Goal: Task Accomplishment & Management: Use online tool/utility

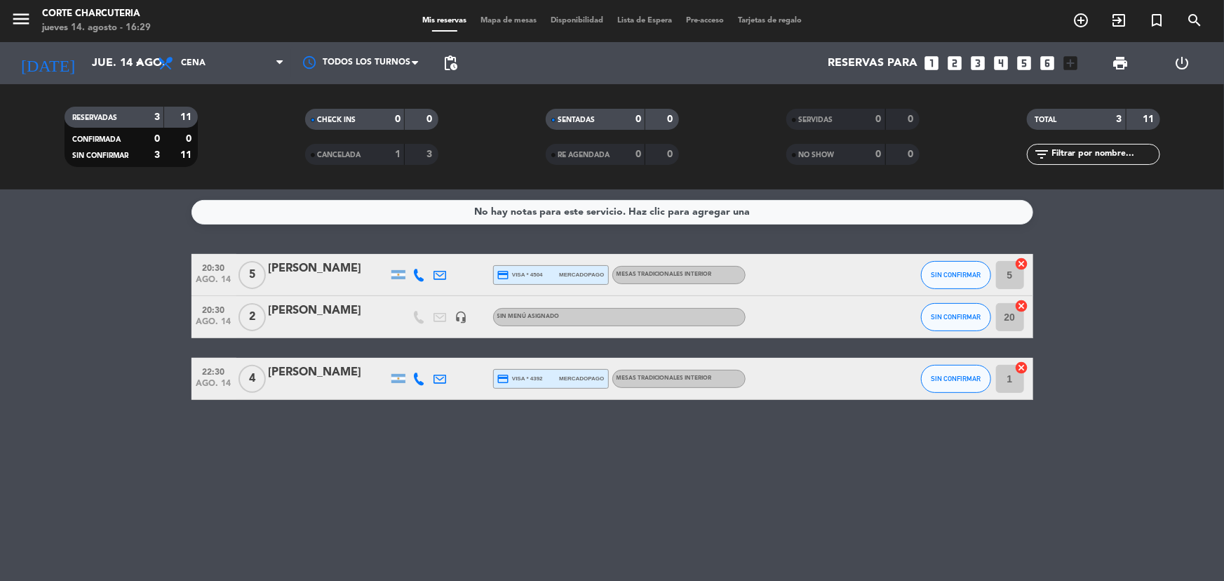
click at [347, 147] on div "CANCELADA" at bounding box center [341, 155] width 65 height 16
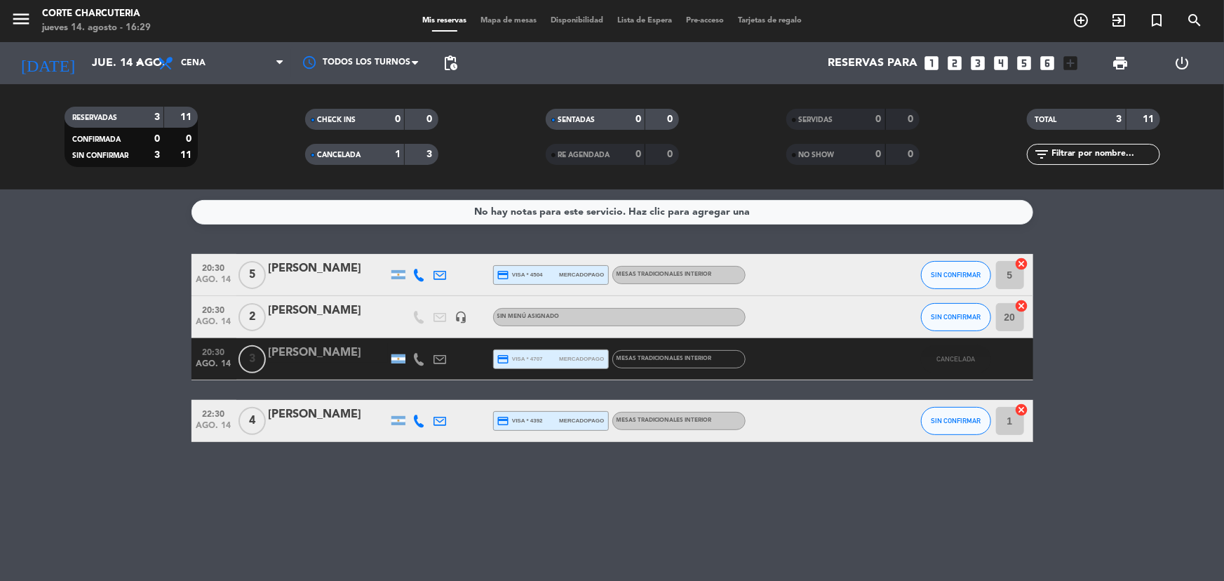
click at [352, 151] on span "CANCELADA" at bounding box center [339, 154] width 43 height 7
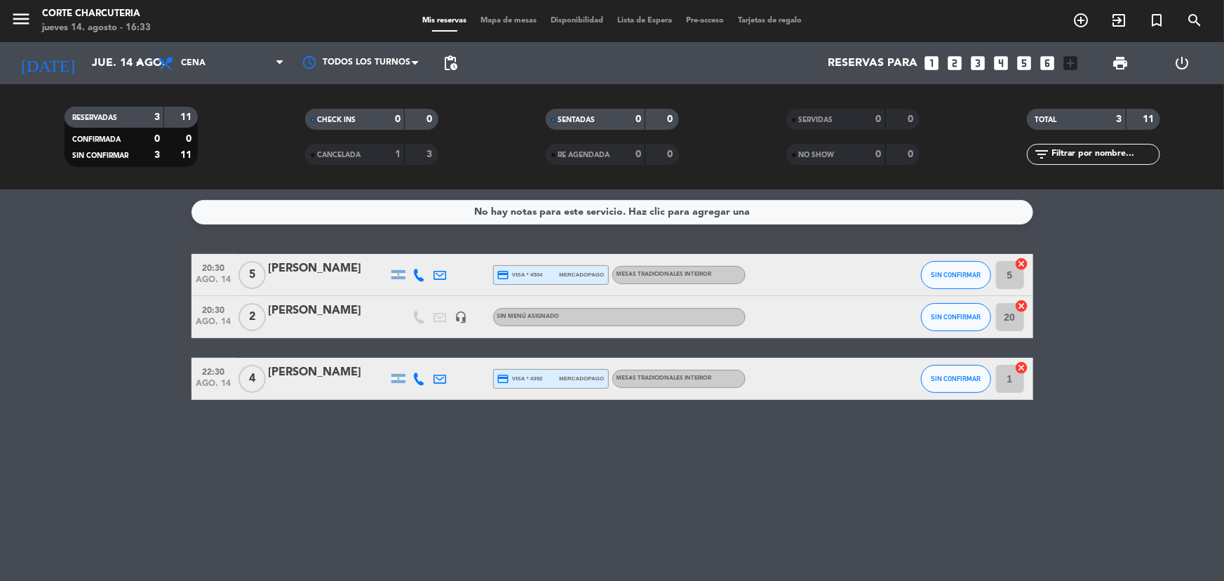
click at [1067, 60] on icon "add_box" at bounding box center [1070, 63] width 18 height 18
click at [1053, 63] on icon "looks_6" at bounding box center [1047, 63] width 18 height 18
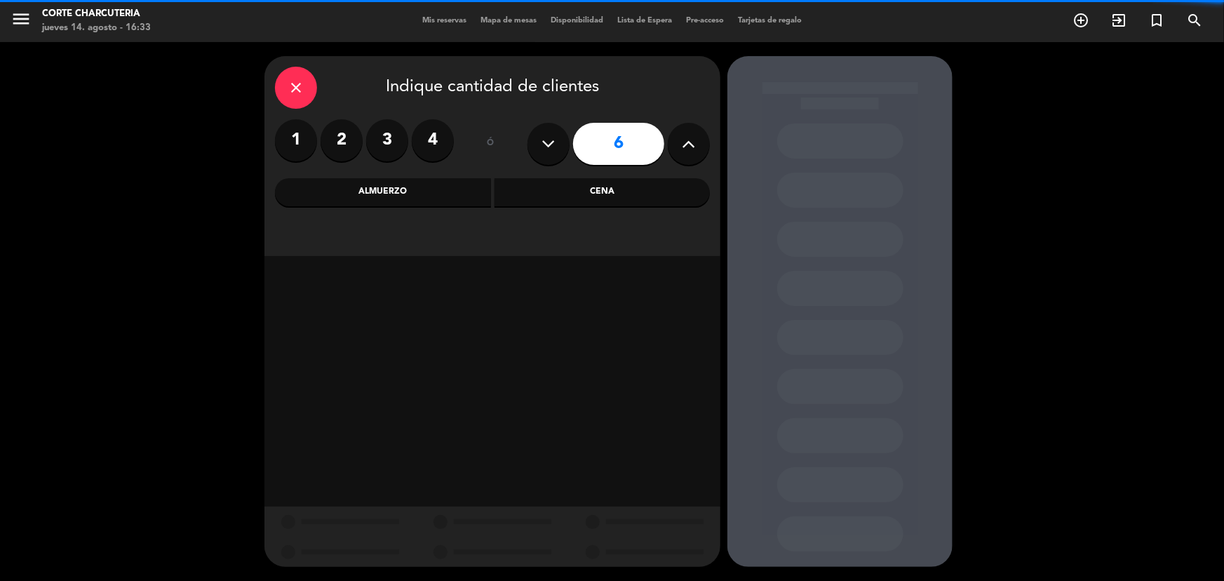
click at [679, 145] on button at bounding box center [689, 144] width 42 height 42
type input "7"
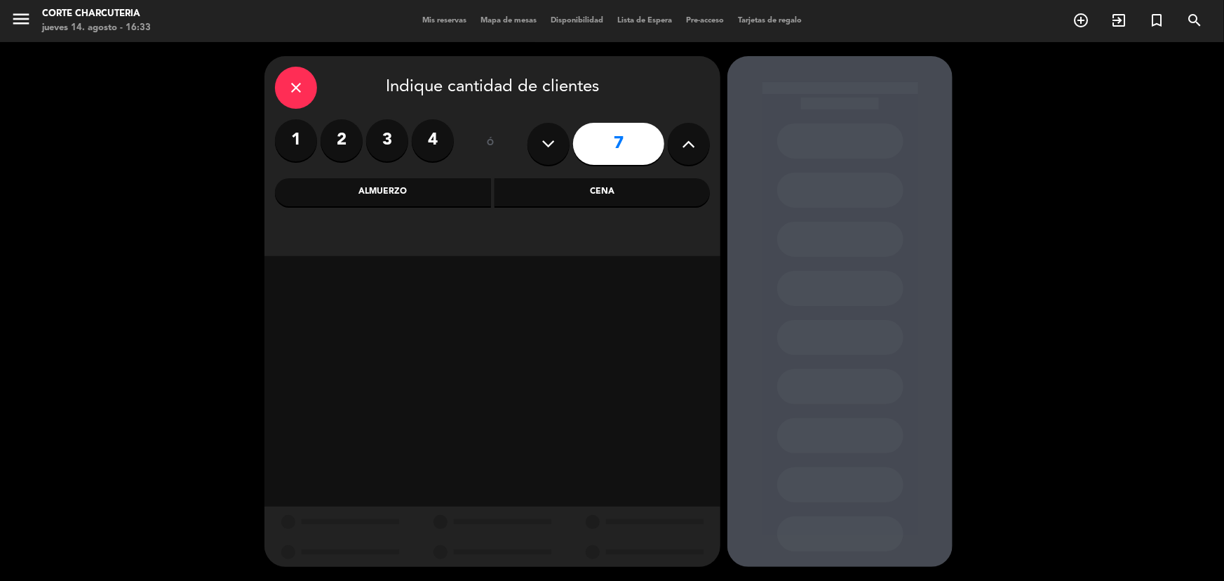
click at [542, 203] on div "Cena" at bounding box center [602, 192] width 216 height 28
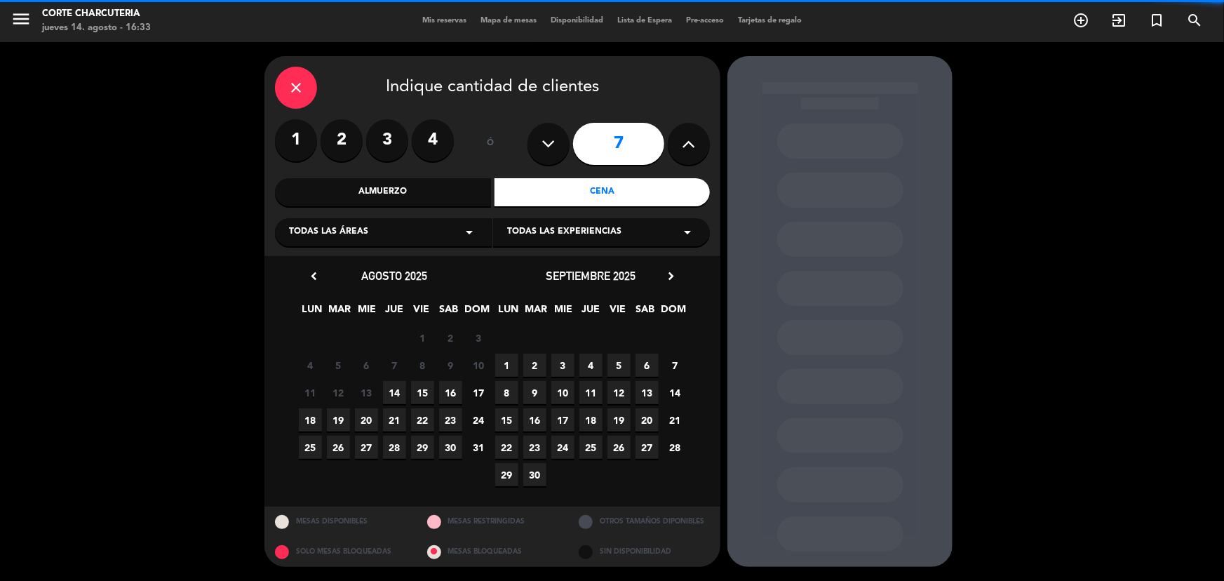
click at [433, 236] on div "Todas las áreas arrow_drop_down" at bounding box center [383, 232] width 217 height 28
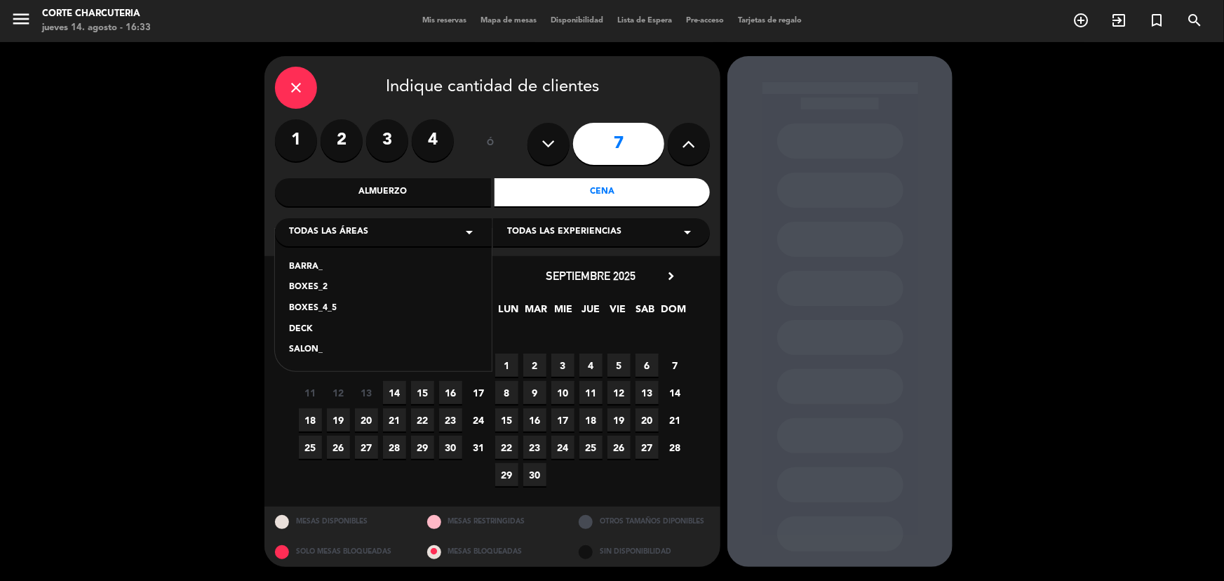
click at [309, 331] on div "DECK" at bounding box center [383, 330] width 189 height 14
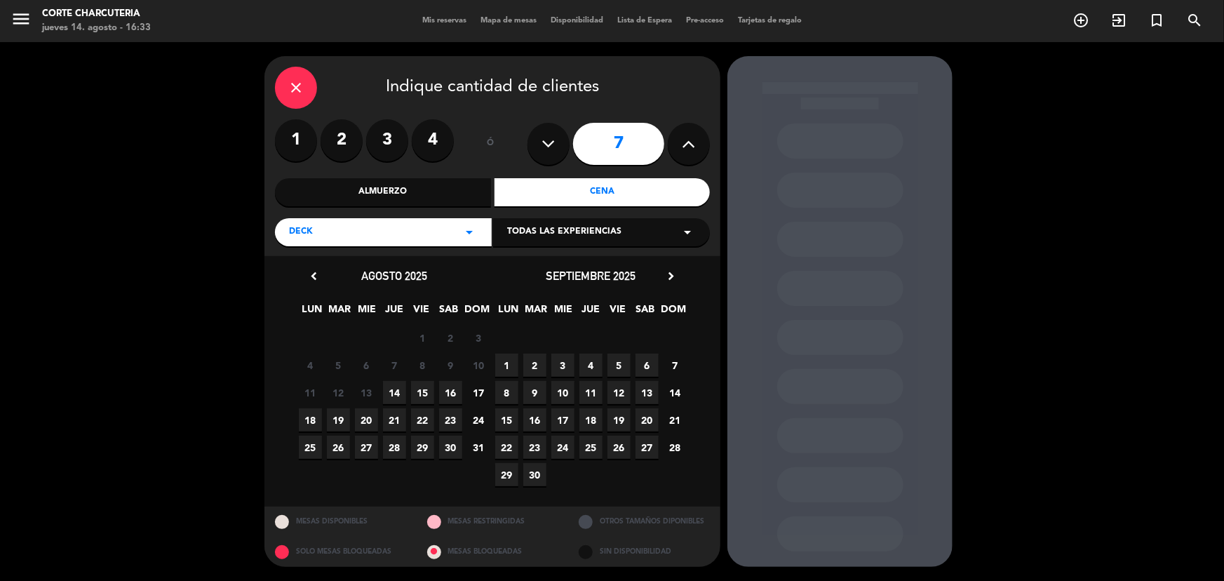
click at [394, 398] on span "14" at bounding box center [394, 392] width 23 height 23
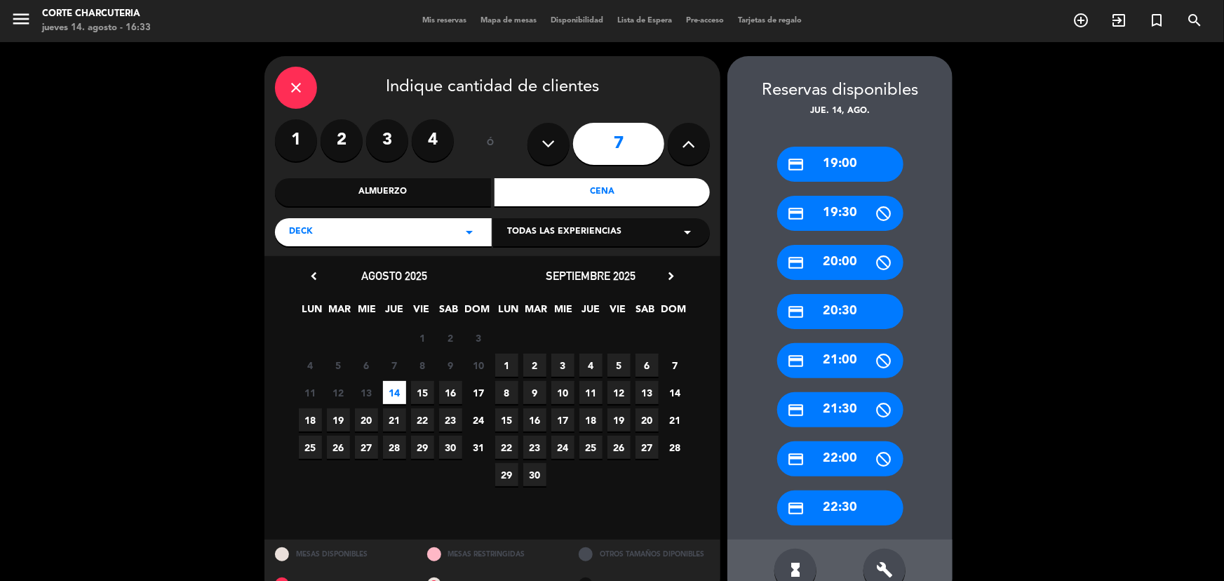
click at [843, 315] on div "credit_card 20:30" at bounding box center [840, 311] width 126 height 35
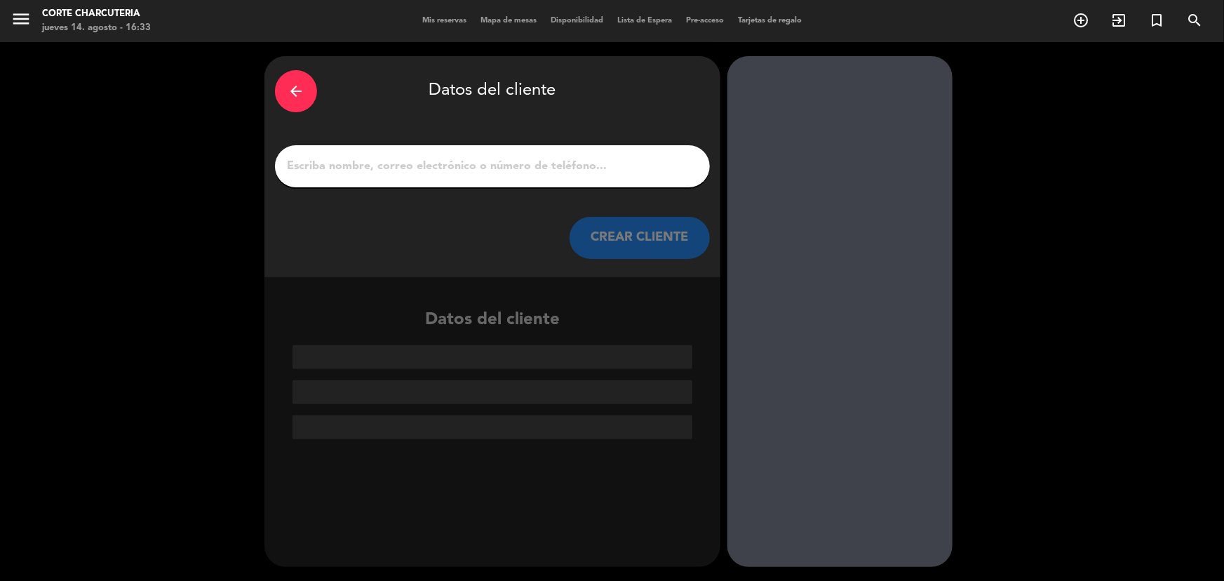
click at [442, 161] on input "1" at bounding box center [492, 166] width 414 height 20
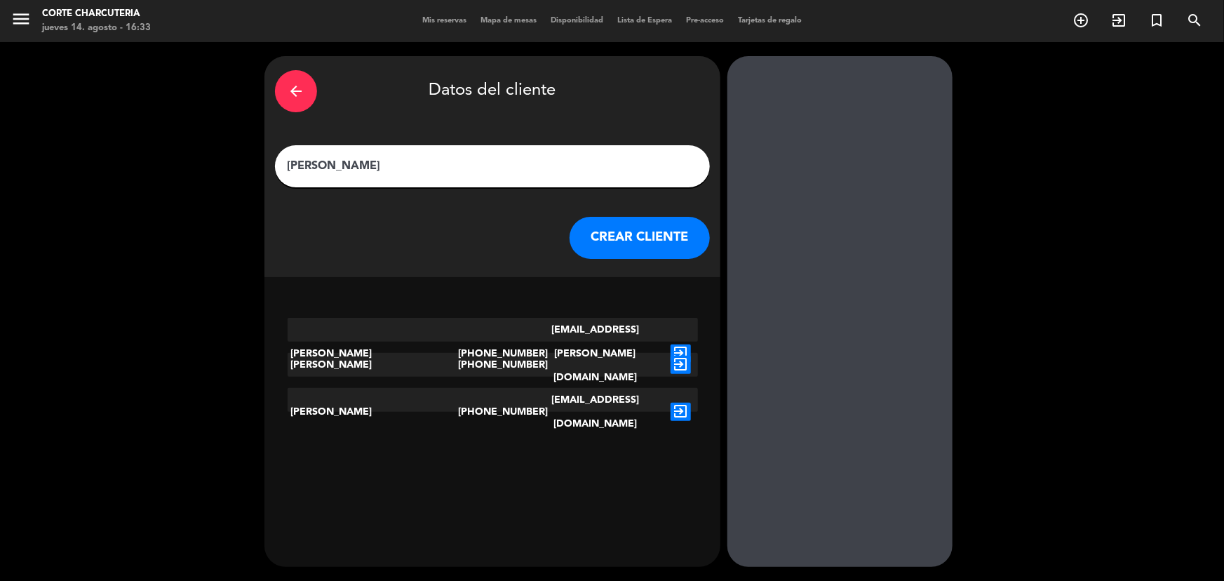
type input "[PERSON_NAME]"
click at [615, 243] on button "CREAR CLIENTE" at bounding box center [639, 238] width 140 height 42
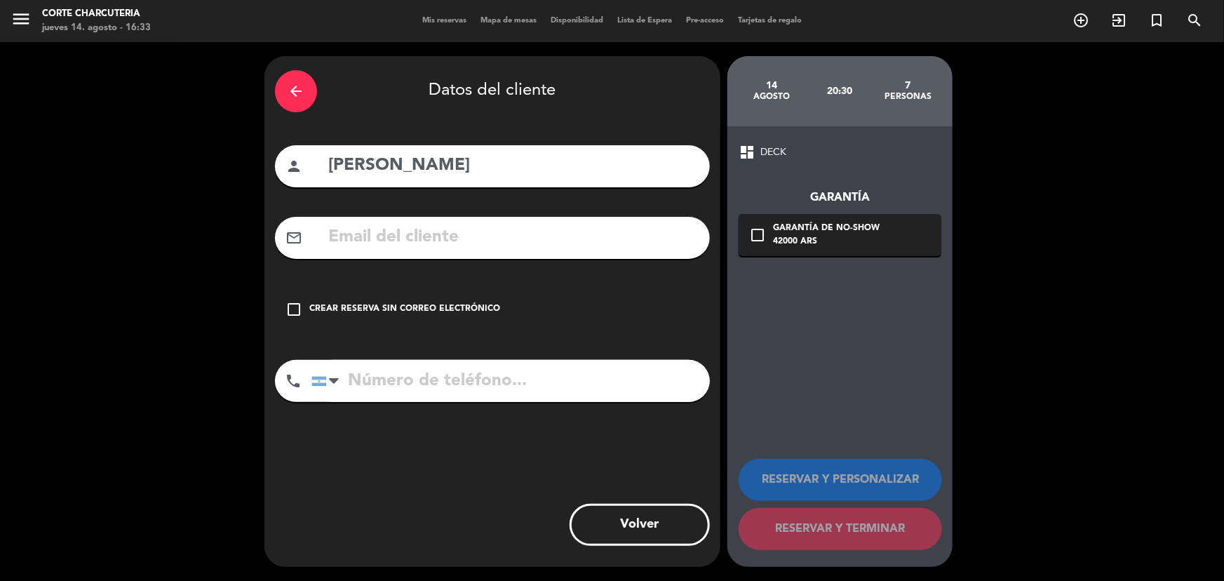
click at [790, 229] on div "Garantía de no-show" at bounding box center [826, 229] width 107 height 14
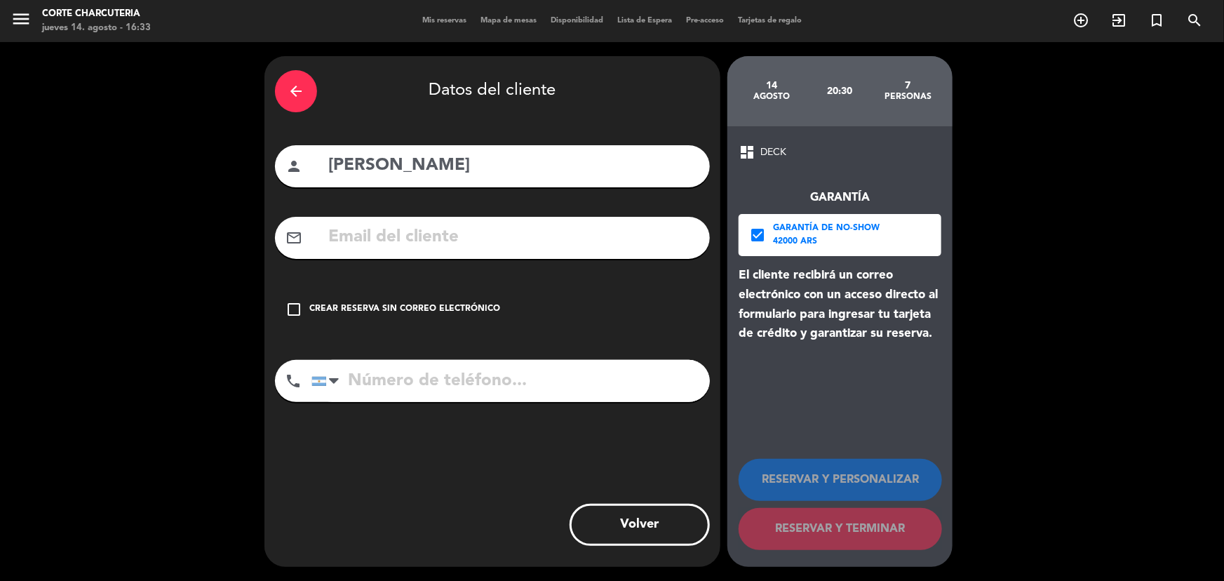
drag, startPoint x: 535, startPoint y: 266, endPoint x: 511, endPoint y: 243, distance: 33.3
paste input "[EMAIL_ADDRESS][DOMAIN_NAME]"
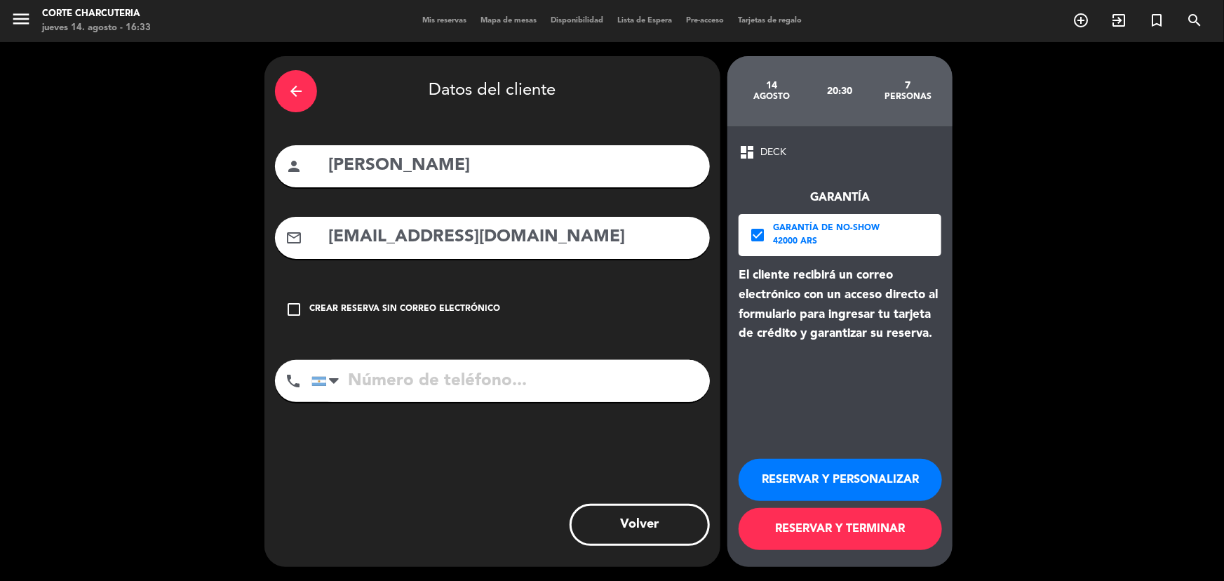
type input "[EMAIL_ADDRESS][DOMAIN_NAME]"
click at [851, 533] on button "RESERVAR Y TERMINAR" at bounding box center [839, 529] width 203 height 42
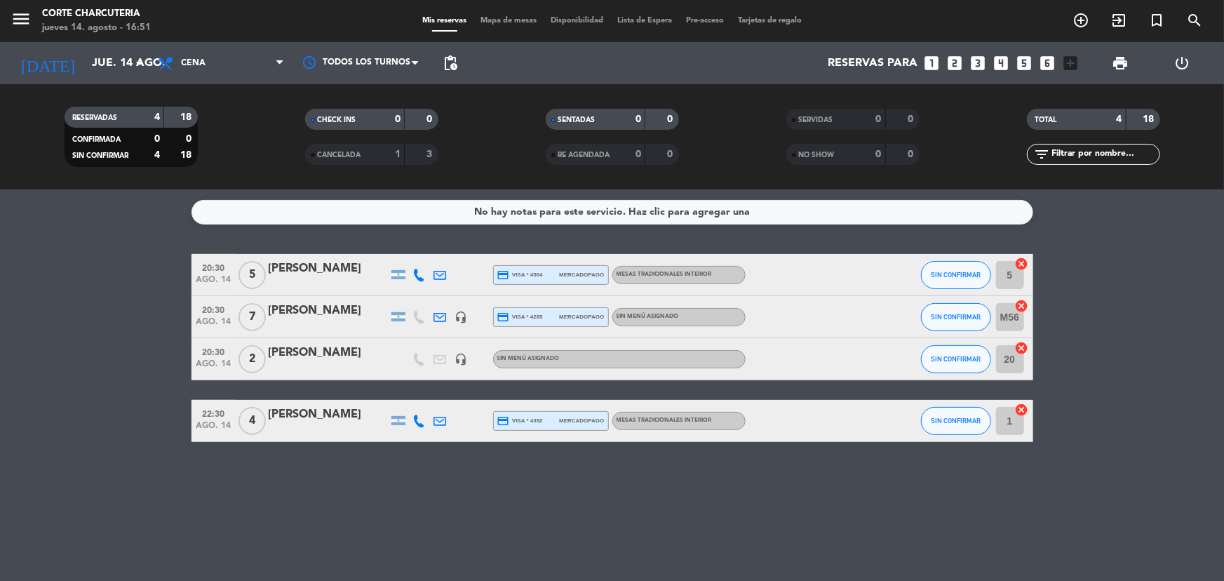
click at [1023, 305] on icon "cancel" at bounding box center [1022, 306] width 14 height 14
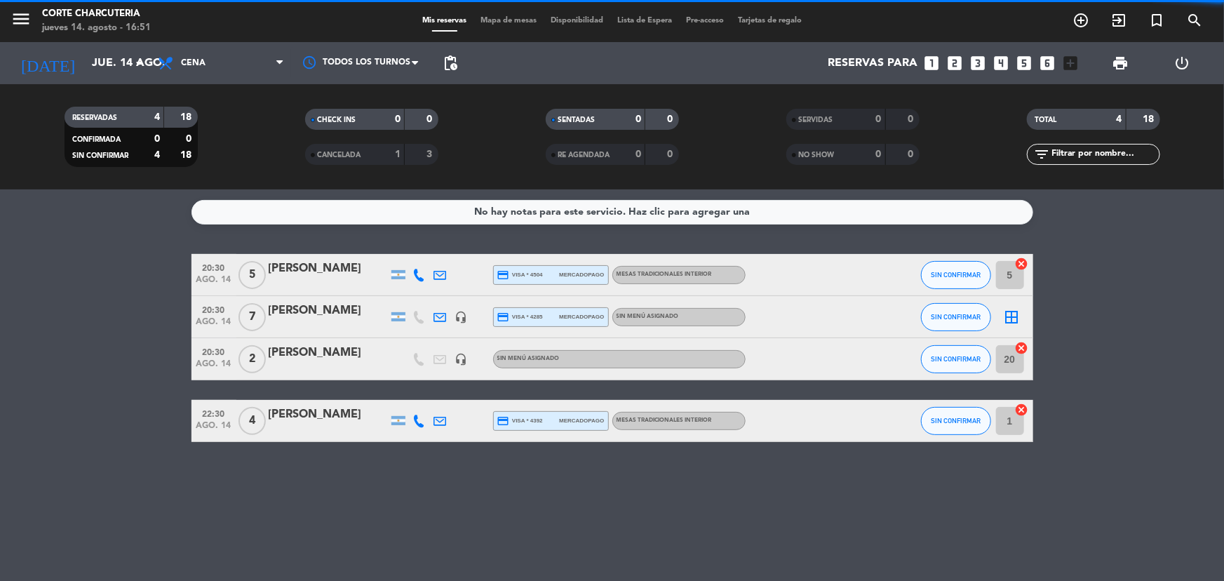
click at [1019, 309] on icon "border_all" at bounding box center [1012, 317] width 17 height 17
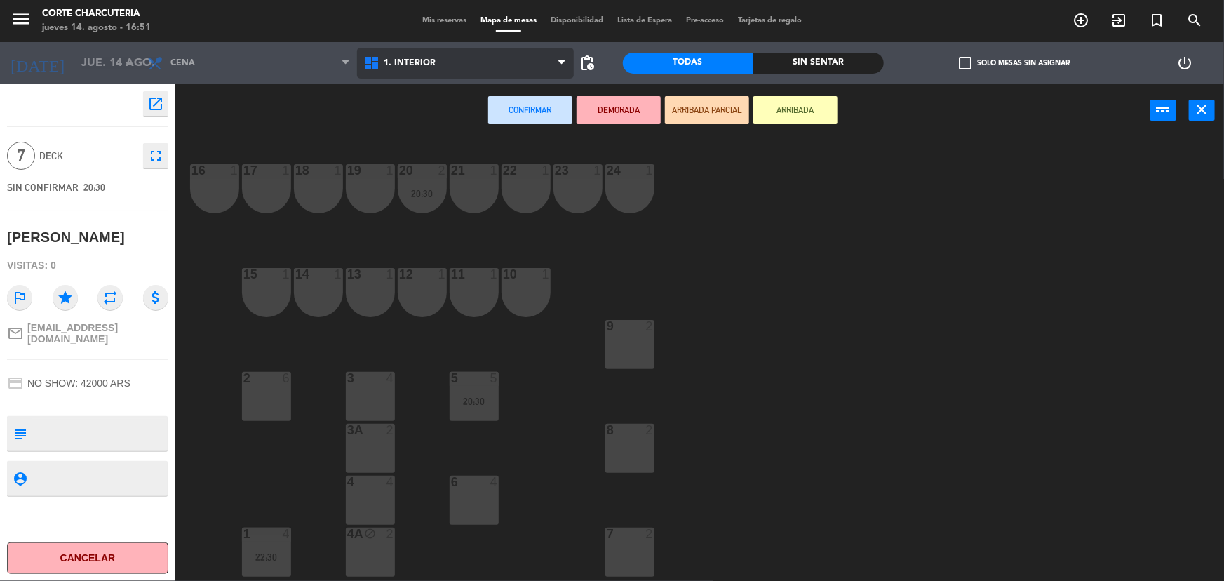
click at [557, 65] on span "1. INTERIOR" at bounding box center [465, 63] width 217 height 31
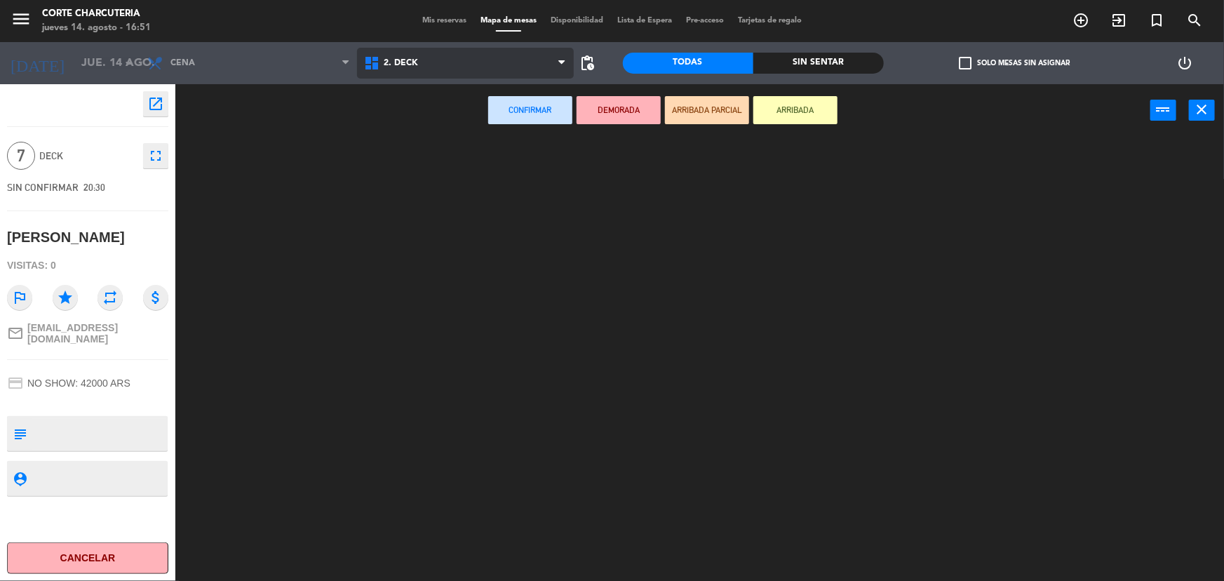
click at [463, 128] on ng-component "menu Corte Charcuteria jueves 14. agosto - 16:51 Mis reservas Mapa de mesas Dis…" at bounding box center [612, 291] width 1224 height 583
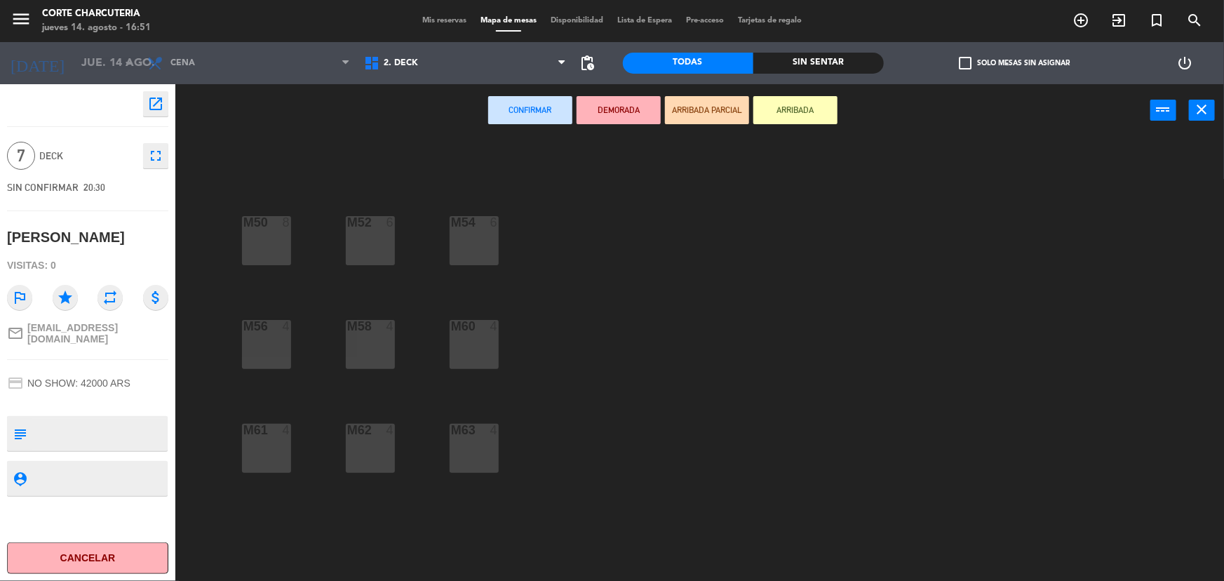
click at [287, 240] on div "M50 8" at bounding box center [266, 240] width 49 height 49
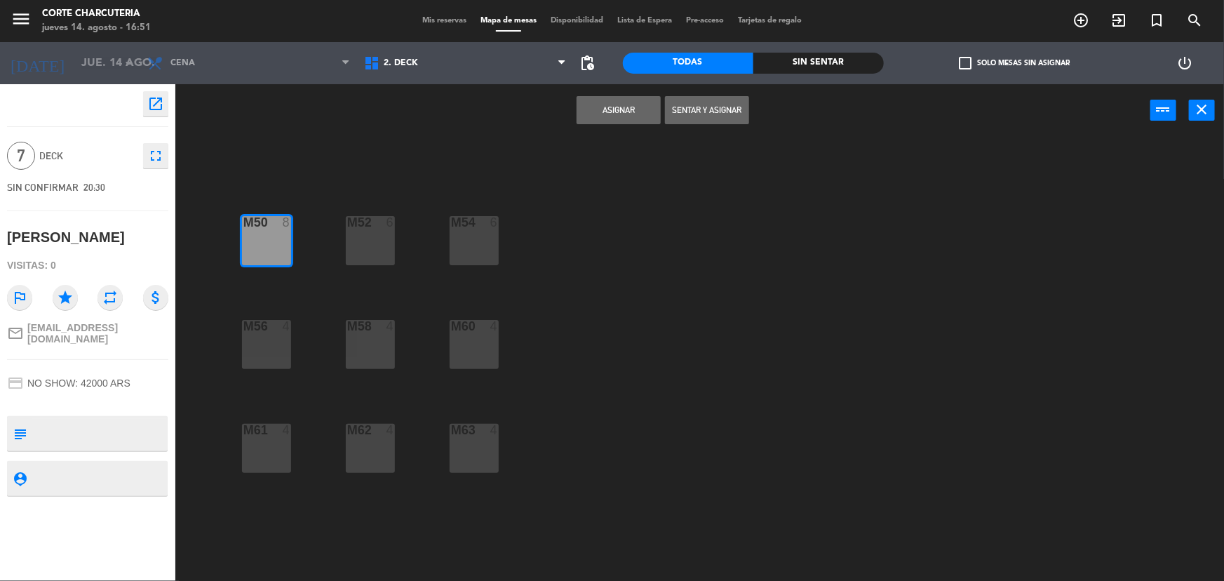
click at [622, 109] on button "Asignar" at bounding box center [618, 110] width 84 height 28
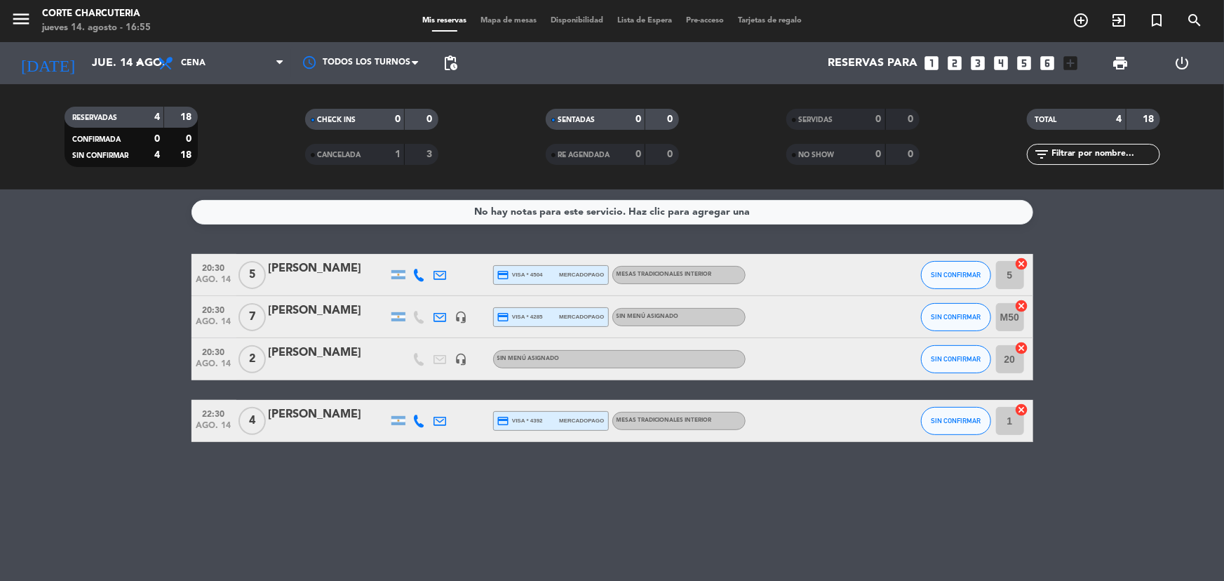
click at [463, 360] on icon "headset_mic" at bounding box center [461, 359] width 13 height 13
click at [1022, 347] on icon "cancel" at bounding box center [1022, 348] width 14 height 14
click at [1015, 360] on icon "border_all" at bounding box center [1012, 359] width 17 height 17
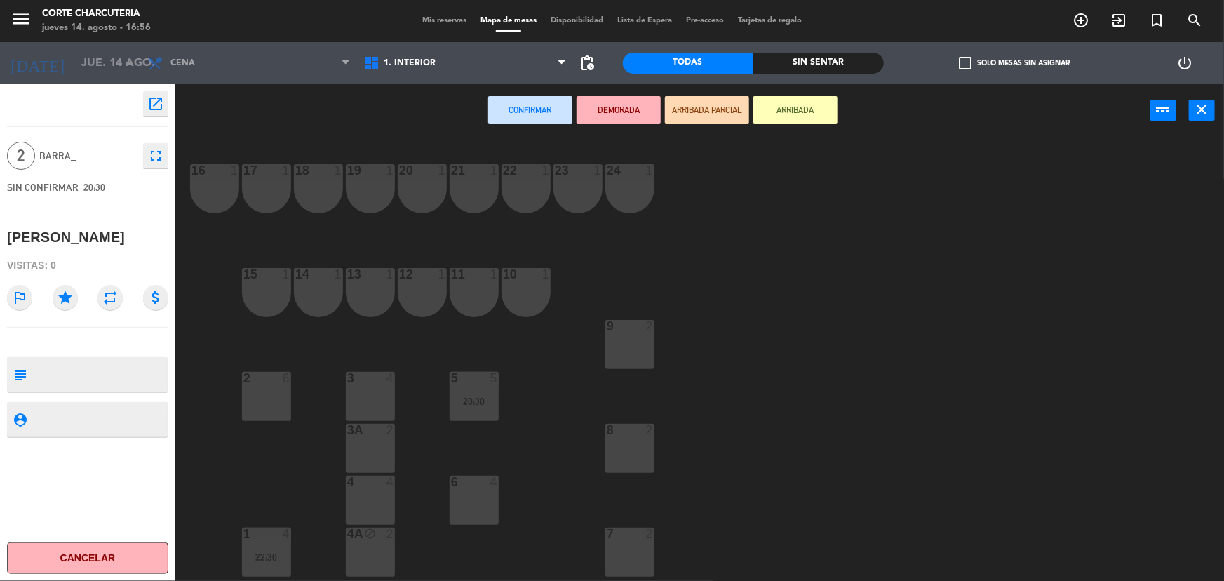
click at [631, 561] on div "7 2" at bounding box center [629, 551] width 49 height 49
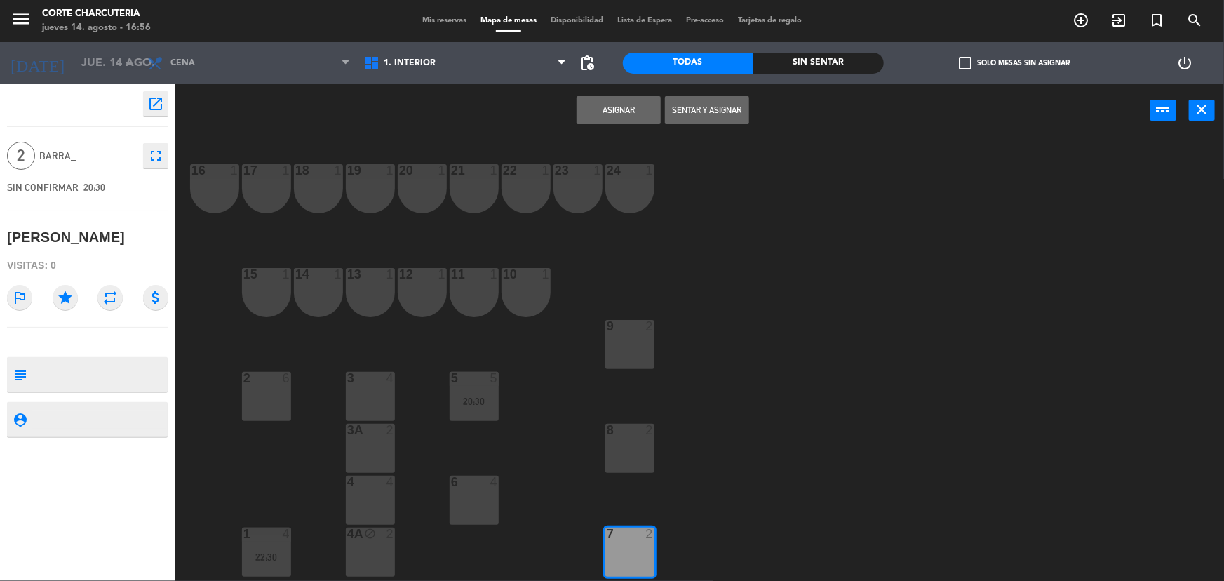
click at [622, 109] on button "Asignar" at bounding box center [618, 110] width 84 height 28
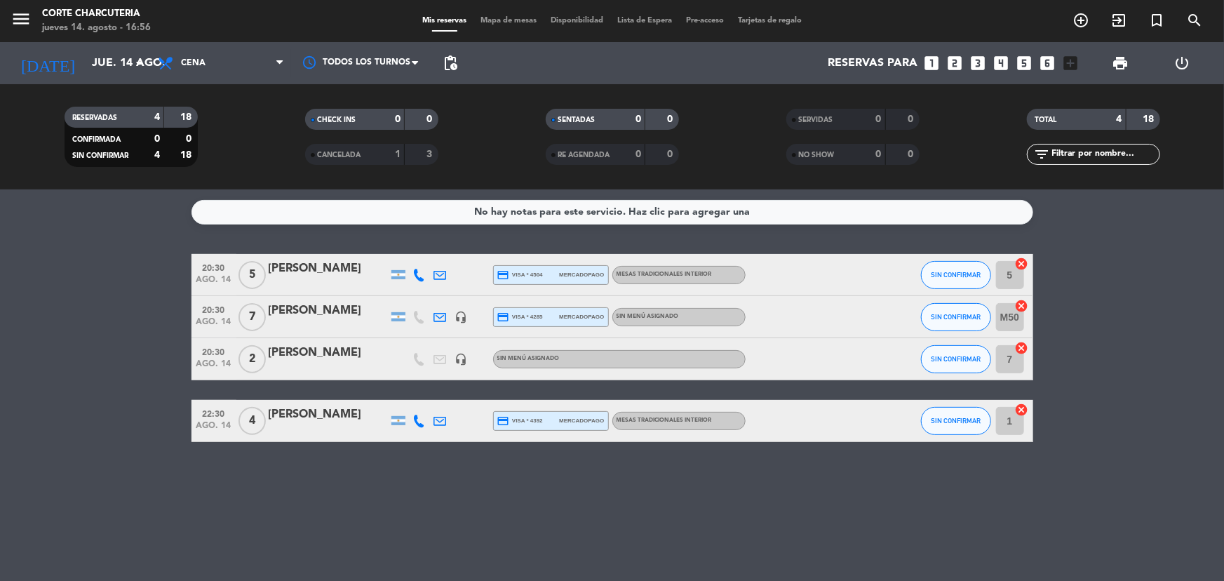
click at [1023, 266] on icon "cancel" at bounding box center [1022, 264] width 14 height 14
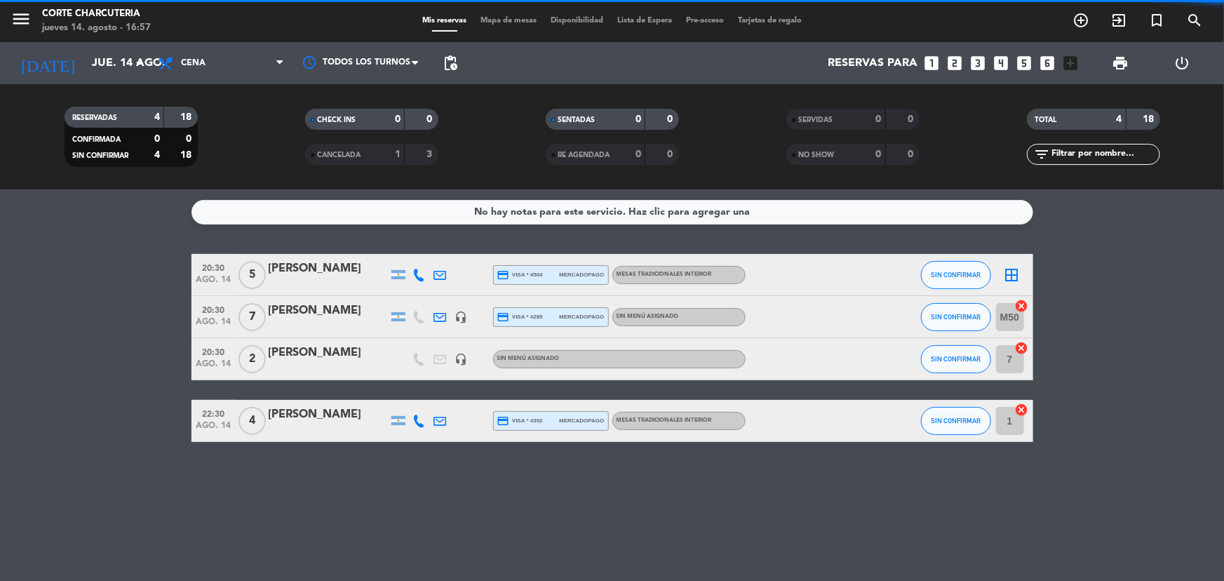
click at [1006, 274] on icon "border_all" at bounding box center [1012, 274] width 17 height 17
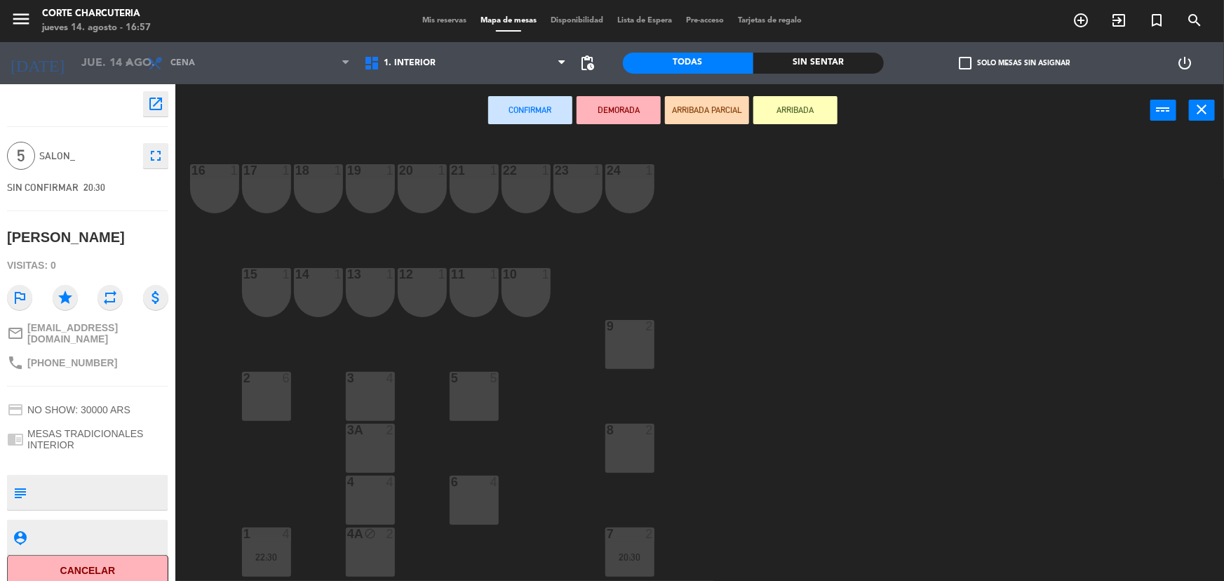
click at [278, 395] on div "2 6" at bounding box center [266, 396] width 49 height 49
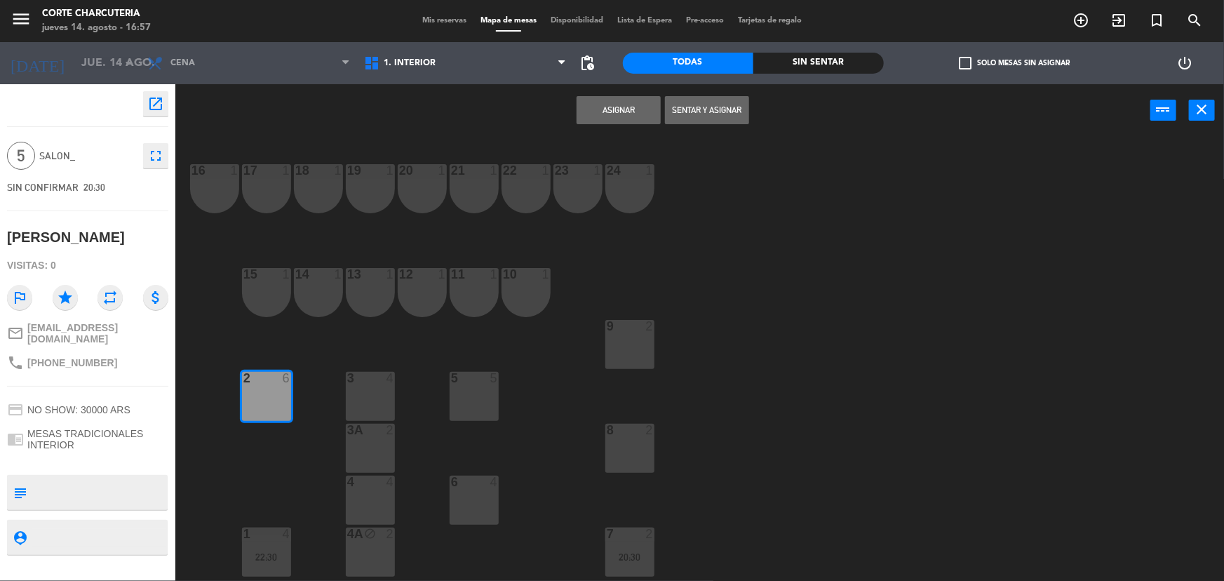
click at [616, 112] on button "Asignar" at bounding box center [618, 110] width 84 height 28
